Goal: Task Accomplishment & Management: Manage account settings

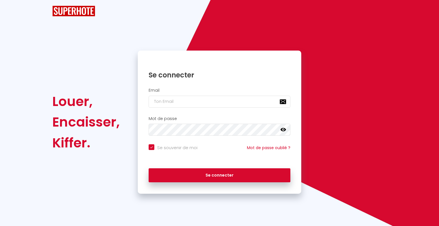
checkbox input "true"
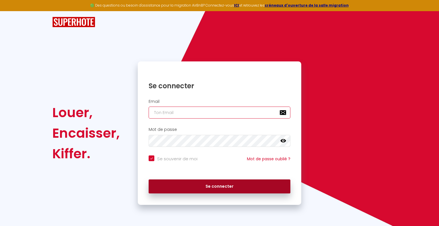
type input "[EMAIL_ADDRESS][DOMAIN_NAME]"
click at [216, 189] on button "Se connecter" at bounding box center [220, 187] width 142 height 14
checkbox input "true"
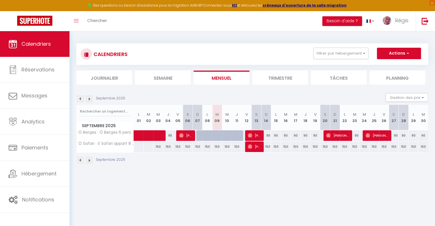
click at [88, 100] on img at bounding box center [89, 99] width 6 height 6
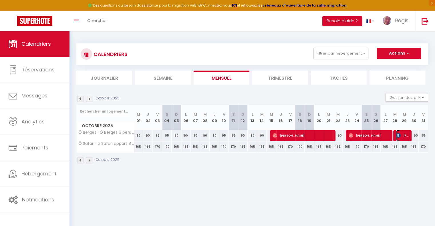
click at [402, 135] on span "[PERSON_NAME]" at bounding box center [402, 135] width 13 height 11
select select "OK"
select select "KO"
select select "0"
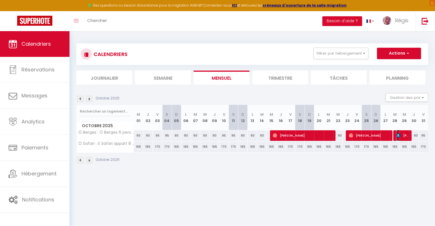
select select "1"
select select
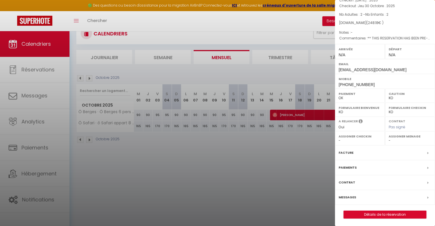
scroll to position [31, 0]
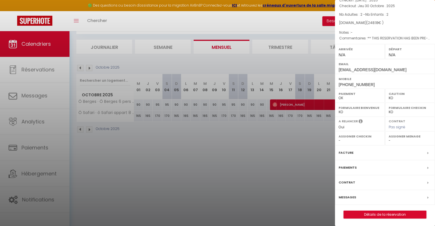
click at [360, 169] on div "Paiements" at bounding box center [385, 168] width 100 height 15
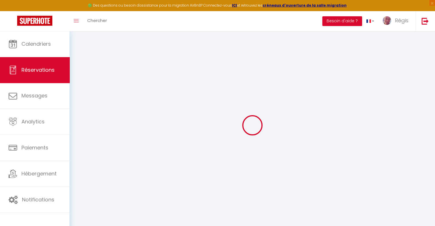
select select
checkbox input "false"
select select
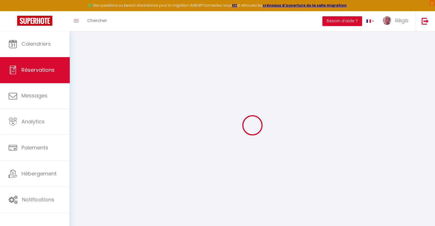
checkbox input "false"
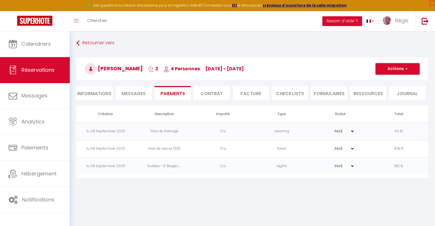
click at [403, 69] on button "Actions" at bounding box center [398, 68] width 44 height 11
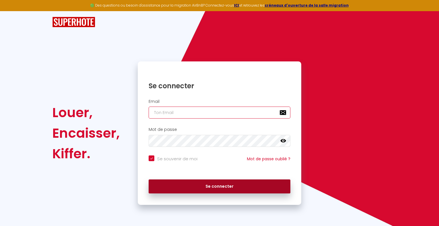
type input "[EMAIL_ADDRESS][DOMAIN_NAME]"
click at [223, 188] on button "Se connecter" at bounding box center [220, 187] width 142 height 14
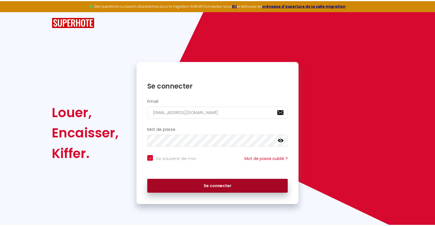
checkbox input "true"
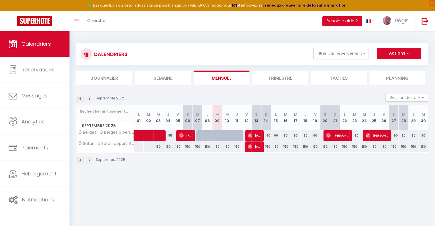
click at [89, 98] on img at bounding box center [89, 99] width 6 height 6
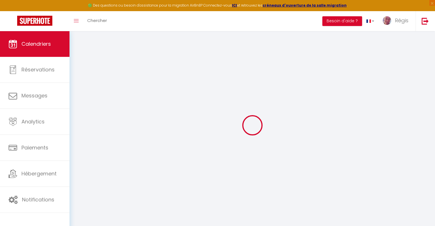
select select
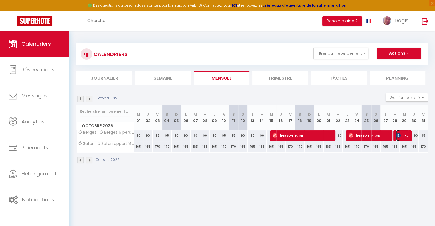
click at [399, 135] on img at bounding box center [398, 135] width 5 height 5
select select "OK"
select select "KO"
select select "0"
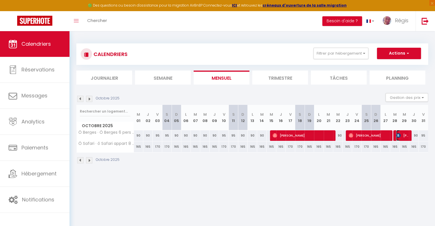
select select "1"
select select
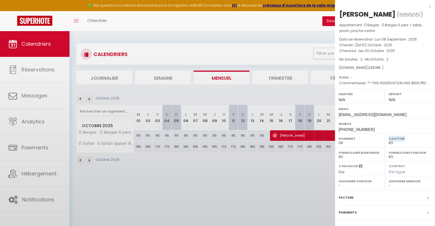
click at [399, 136] on label "Caution" at bounding box center [410, 139] width 43 height 6
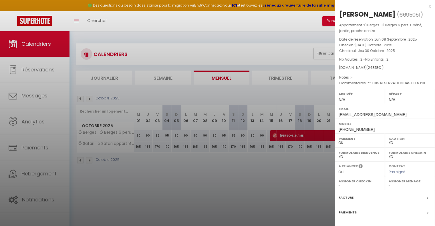
drag, startPoint x: 291, startPoint y: 222, endPoint x: 291, endPoint y: 217, distance: 4.6
click at [291, 222] on div at bounding box center [217, 113] width 435 height 226
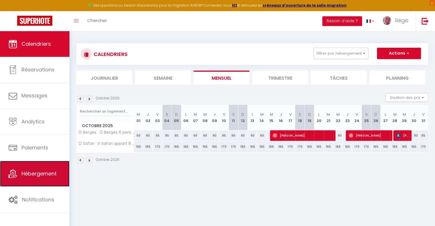
click at [41, 179] on link "Hébergement" at bounding box center [35, 174] width 70 height 26
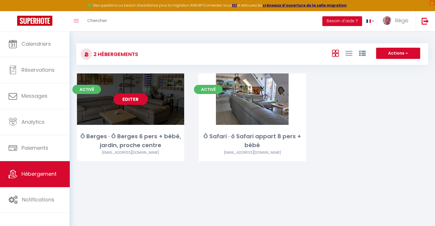
click at [110, 130] on div "Activé Editer Ô Berges · Ô Berges 6 pers + bébé, jardin, proche centre contact@…" at bounding box center [130, 118] width 107 height 88
select select "3"
select select "2"
select select "1"
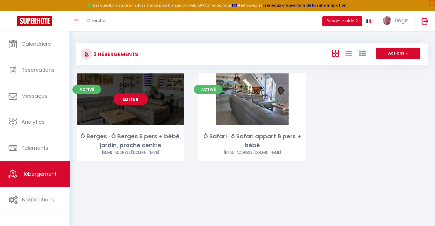
select select "28"
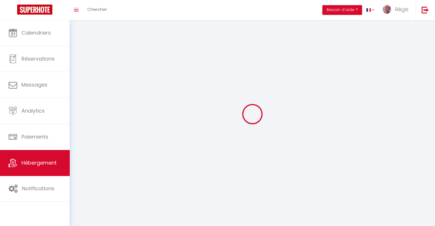
select select
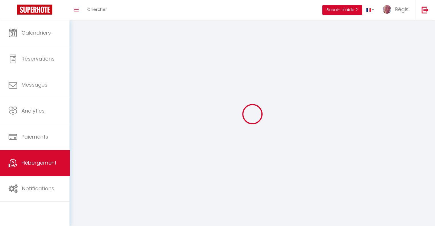
select select
checkbox input "false"
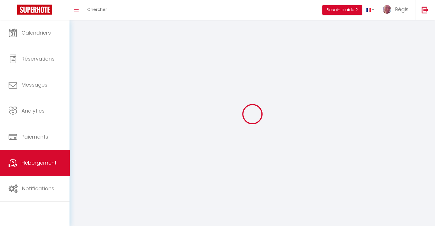
select select
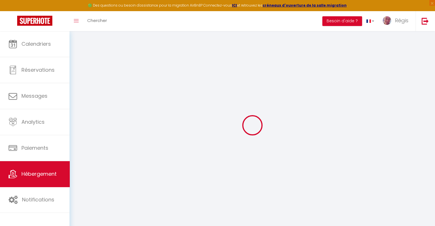
select select
type input "Ô Berges"
type input "1 rue Georges Cuvier"
type input "62280"
type input "St Martin Boulogne"
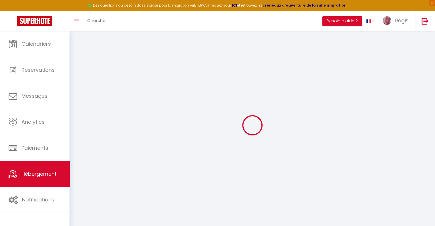
select select "75"
select select
checkbox input "false"
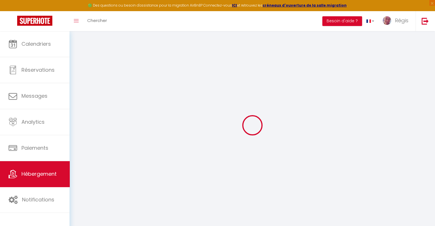
checkbox input "false"
select select "17:00"
select select "23:45"
select select "11:00"
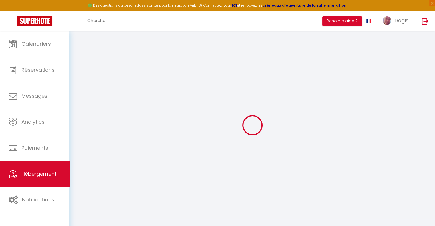
select select "30"
select select "120"
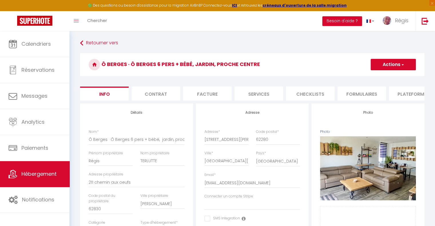
click at [210, 91] on li "Facture" at bounding box center [207, 94] width 49 height 14
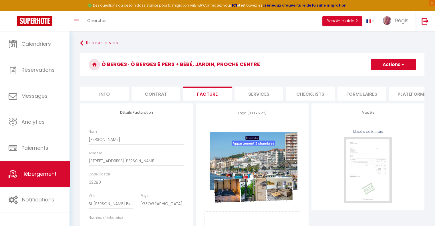
click at [260, 91] on li "Services" at bounding box center [259, 94] width 49 height 14
select select
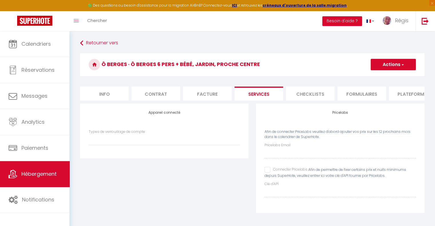
click at [296, 92] on li "Checklists" at bounding box center [310, 94] width 49 height 14
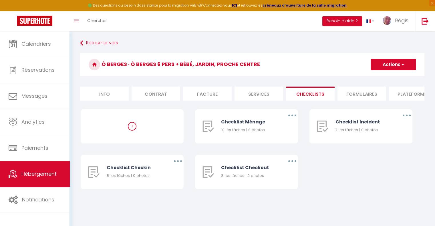
click at [357, 94] on li "Formulaires" at bounding box center [362, 94] width 49 height 14
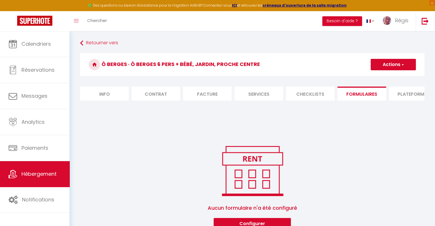
click at [399, 96] on li "Plateformes" at bounding box center [413, 94] width 49 height 14
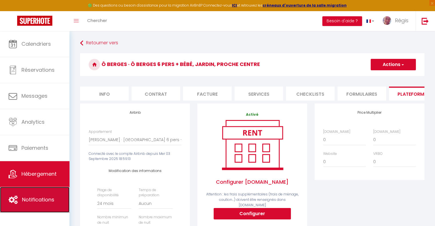
click at [39, 203] on link "Notifications" at bounding box center [35, 200] width 70 height 26
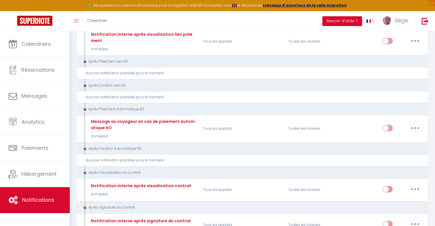
scroll to position [334, 0]
